Goal: Navigation & Orientation: Find specific page/section

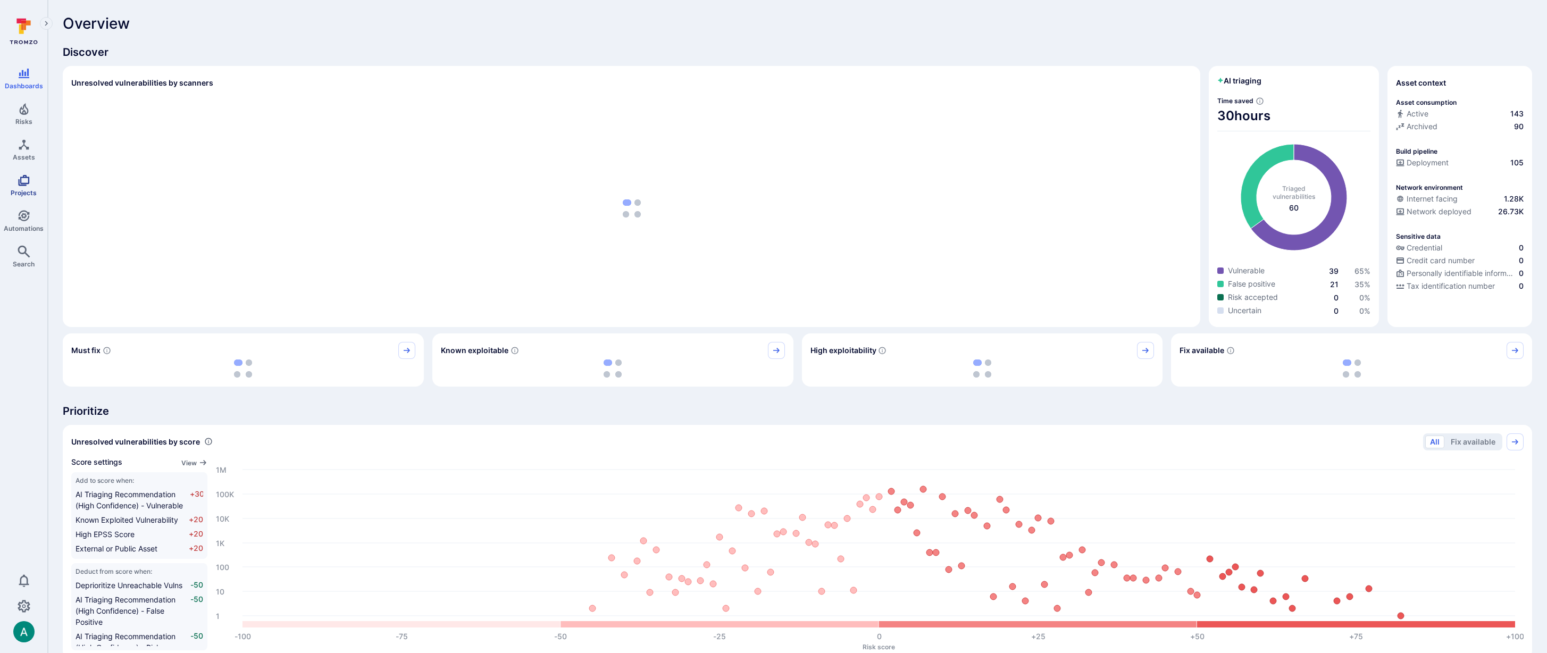
click at [35, 179] on link "Projects" at bounding box center [23, 185] width 47 height 31
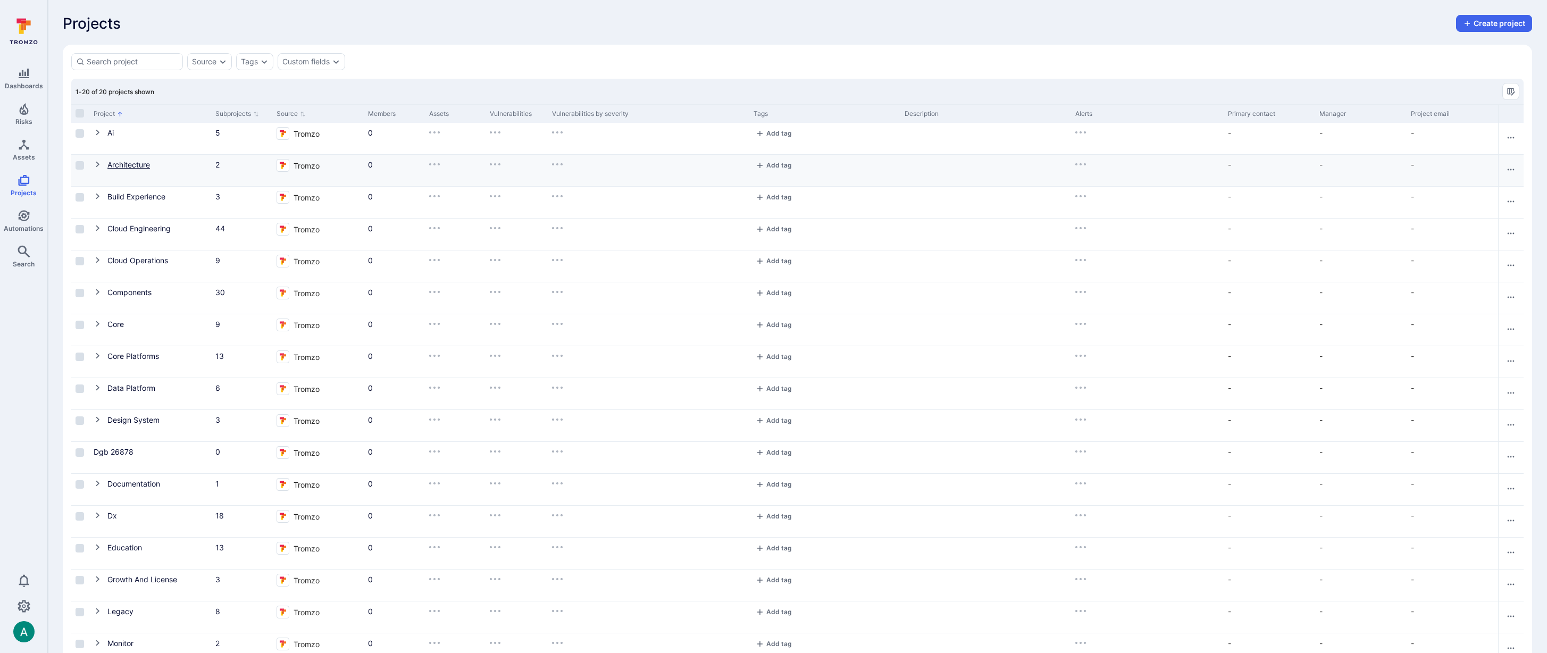
click at [130, 166] on link "Architecture" at bounding box center [128, 164] width 43 height 9
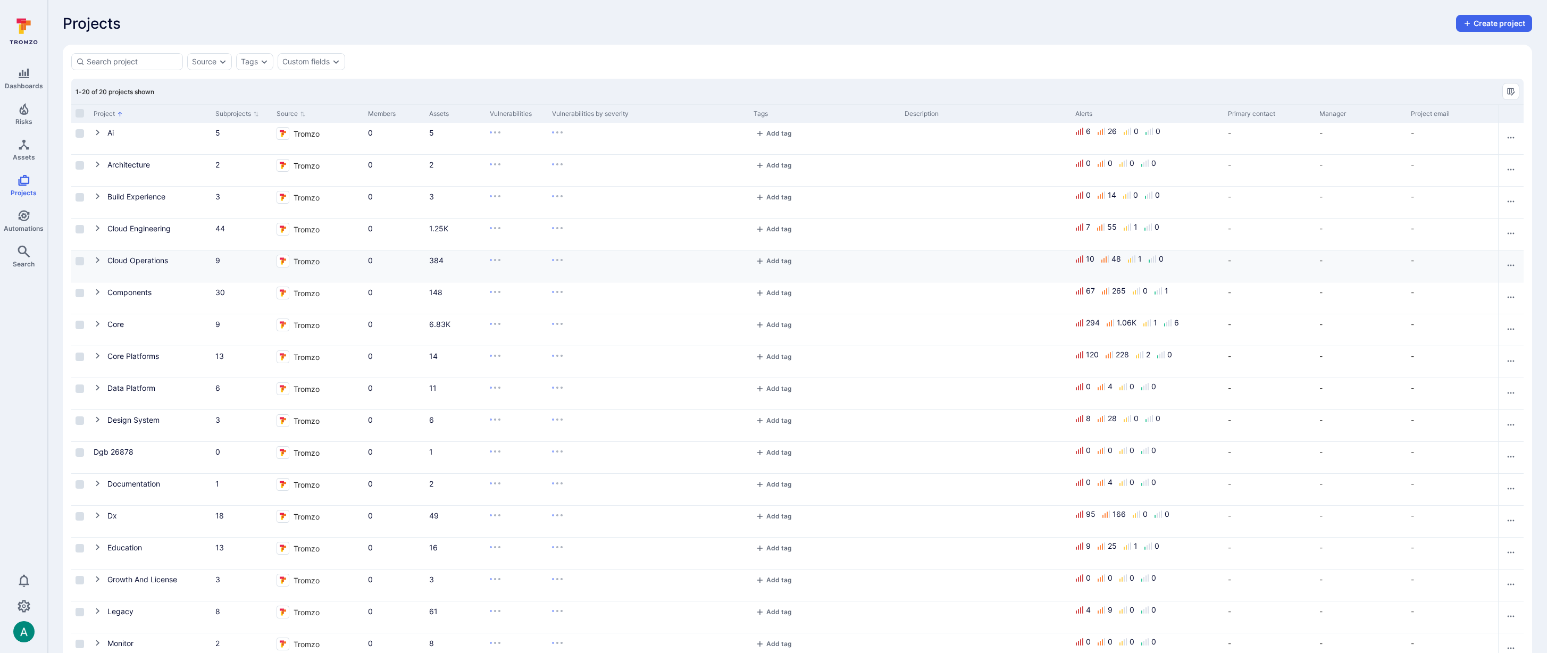
scroll to position [1, 0]
click at [100, 263] on div "Cloud Operations" at bounding box center [150, 263] width 122 height 31
click at [96, 259] on icon "Cell for Project" at bounding box center [98, 260] width 9 height 9
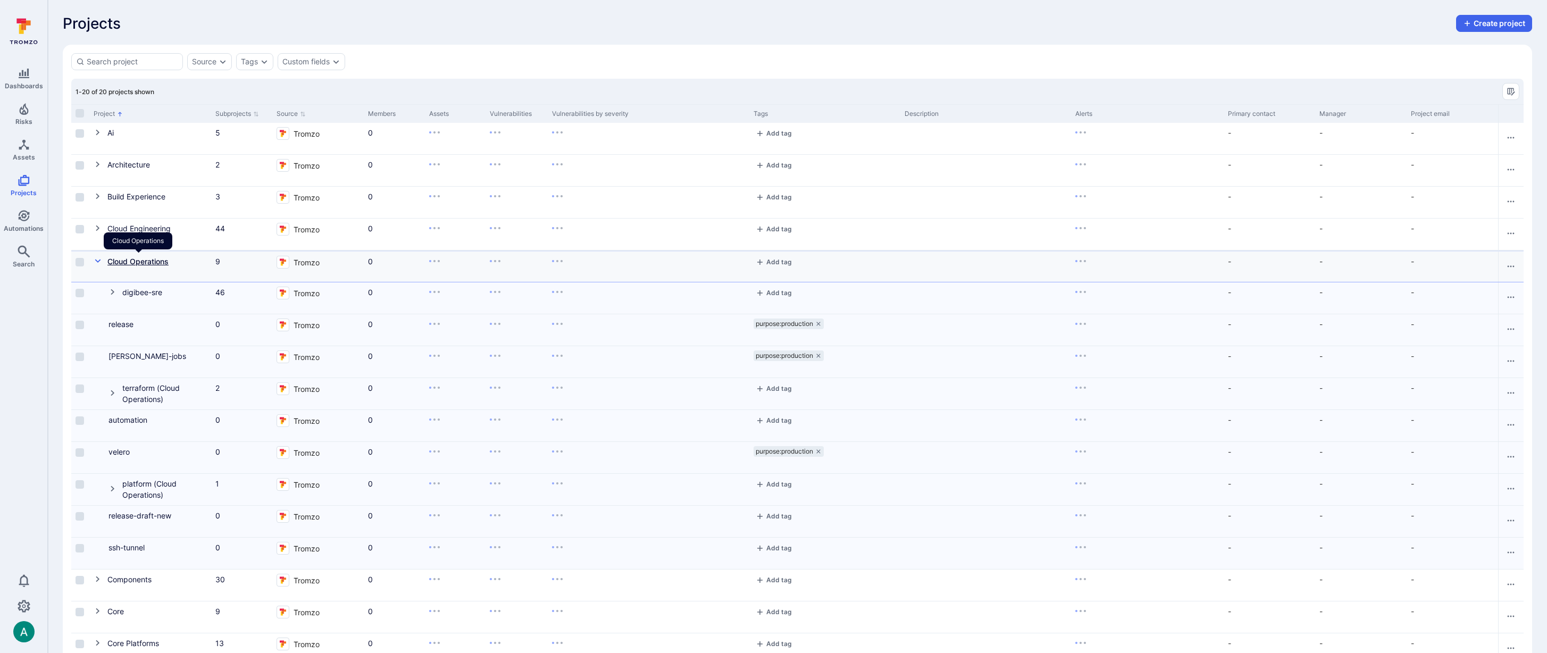
click at [122, 259] on link "Cloud Operations" at bounding box center [137, 261] width 61 height 9
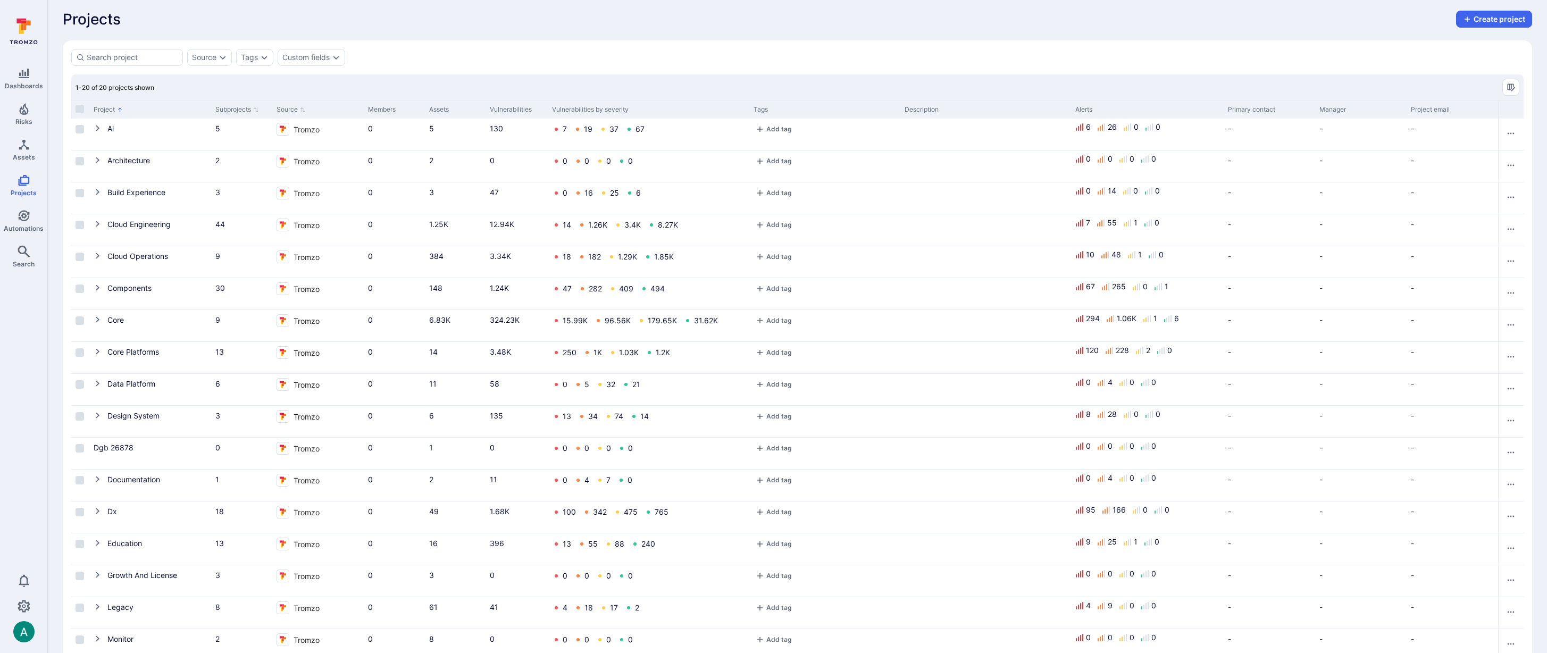
scroll to position [5, 0]
